Goal: Task Accomplishment & Management: Manage account settings

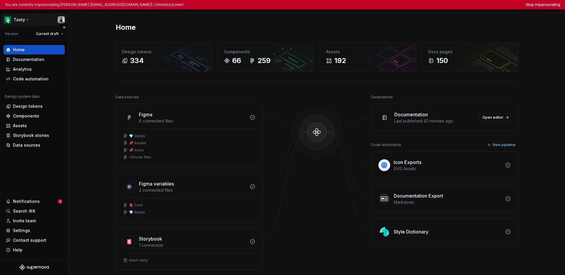
click at [24, 21] on html "You are currently impersonating Julien Riveron (jriveron@thefork.com). Unlimite…" at bounding box center [282, 137] width 565 height 275
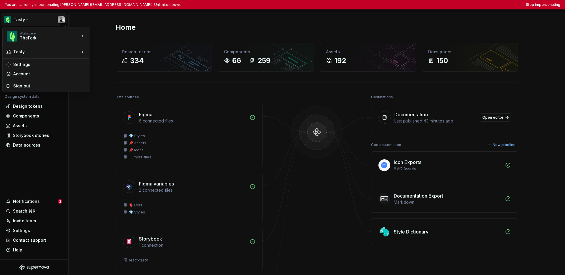
click at [60, 162] on html "You are currently impersonating Julien Riveron (jriveron@thefork.com). Unlimite…" at bounding box center [282, 137] width 565 height 275
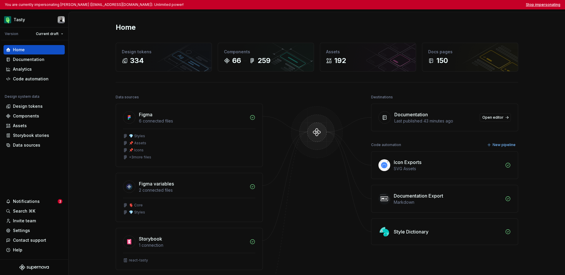
click at [392, 6] on button "Stop impersonating" at bounding box center [543, 4] width 34 height 5
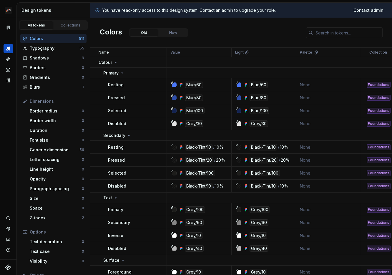
scroll to position [8, 0]
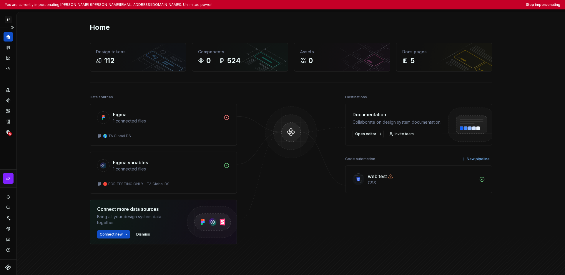
click at [15, 27] on button "Expand sidebar" at bounding box center [12, 27] width 8 height 8
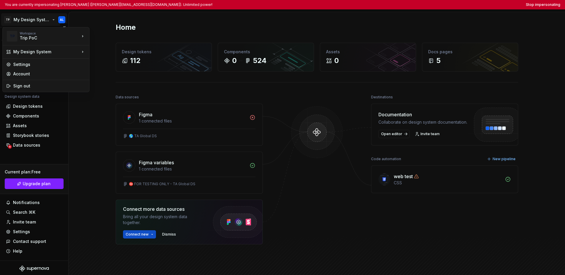
click at [17, 21] on html "You are currently impersonating Ante Lukic (alukic@tripadvisor.com). Unlimited …" at bounding box center [282, 137] width 565 height 275
click at [108, 46] on div "Tripadvisor" at bounding box center [118, 45] width 38 height 6
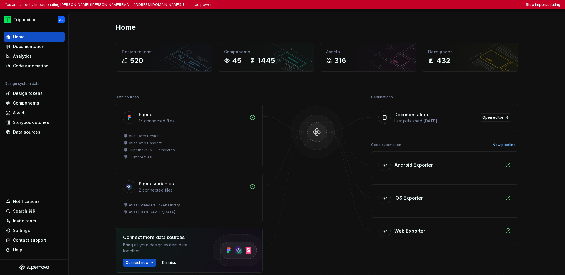
click at [392, 5] on button "Stop impersonating" at bounding box center [543, 4] width 34 height 5
